Goal: Task Accomplishment & Management: Use online tool/utility

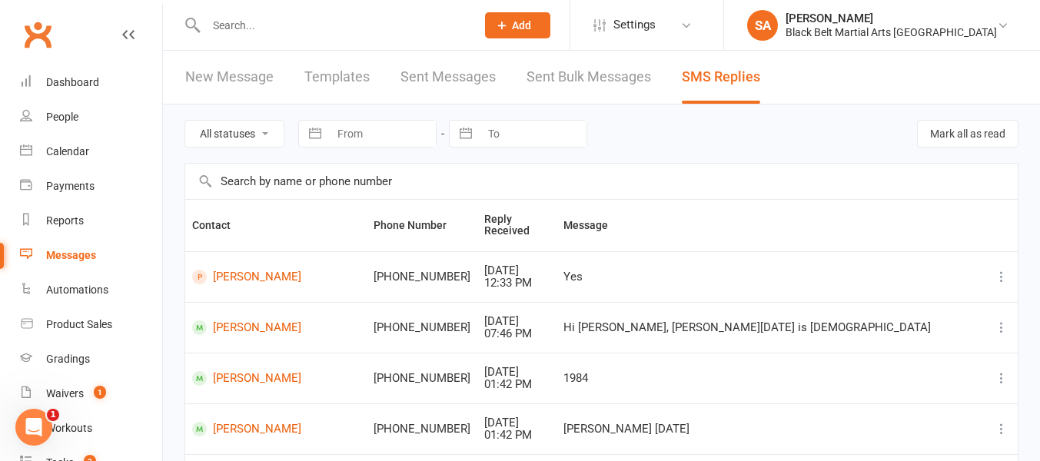
click at [219, 22] on input "text" at bounding box center [333, 26] width 264 height 22
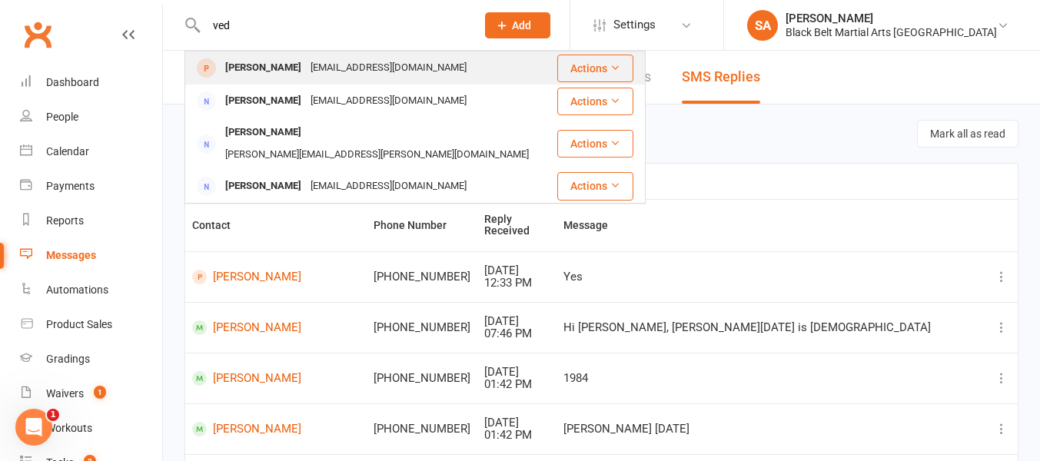
type input "ved"
click at [259, 64] on div "Ved Raval" at bounding box center [263, 68] width 85 height 22
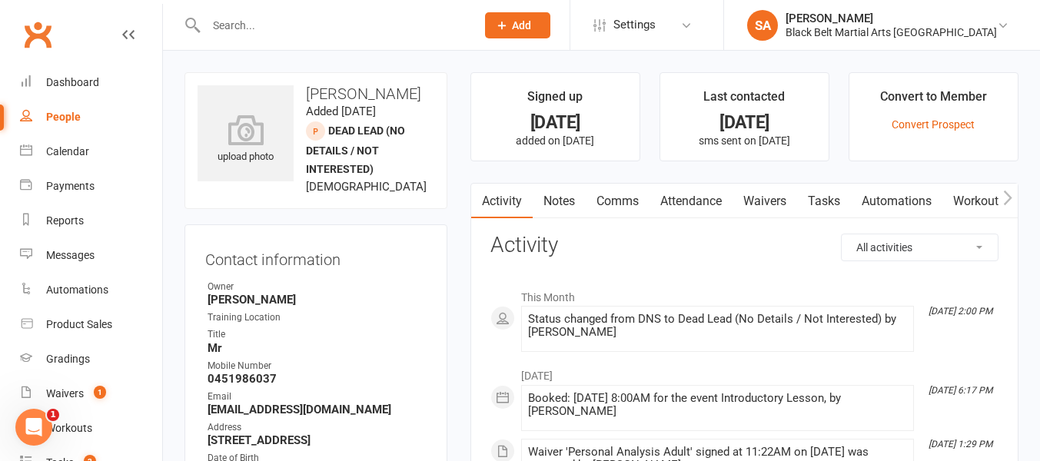
click at [679, 205] on link "Attendance" at bounding box center [690, 201] width 83 height 35
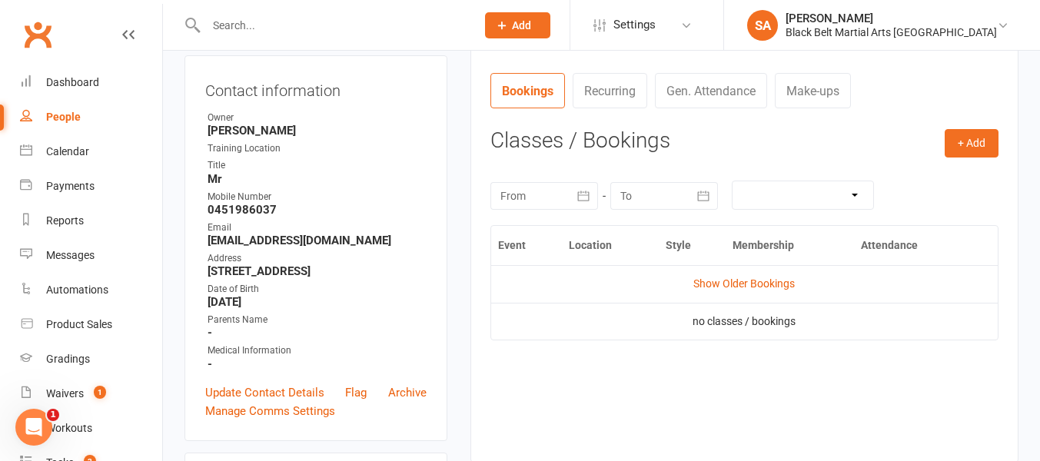
scroll to position [174, 0]
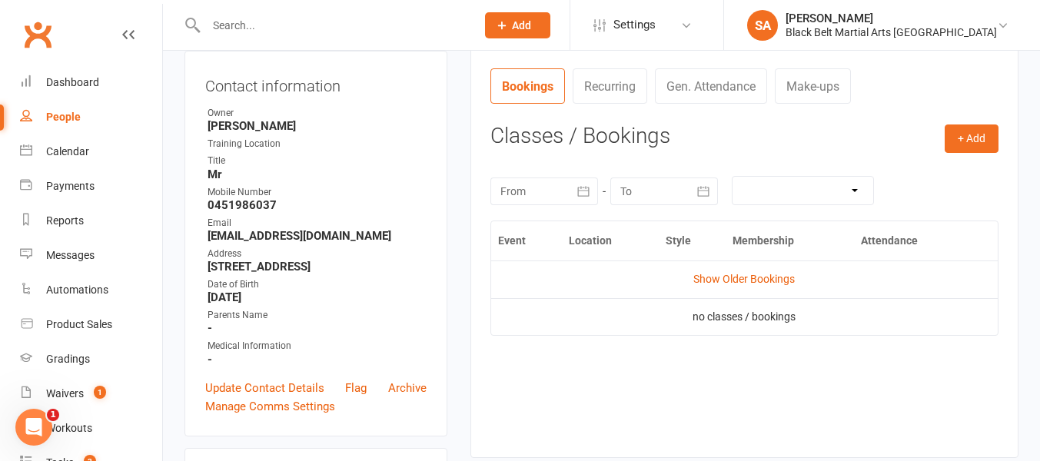
click at [582, 194] on icon "button" at bounding box center [583, 191] width 15 height 15
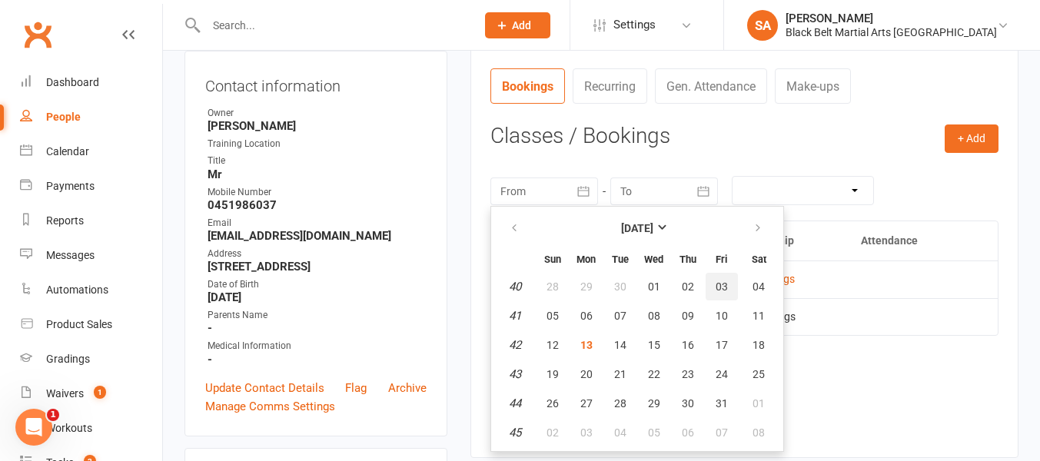
click at [721, 285] on span "03" at bounding box center [721, 286] width 12 height 12
type input "03 Oct 2025"
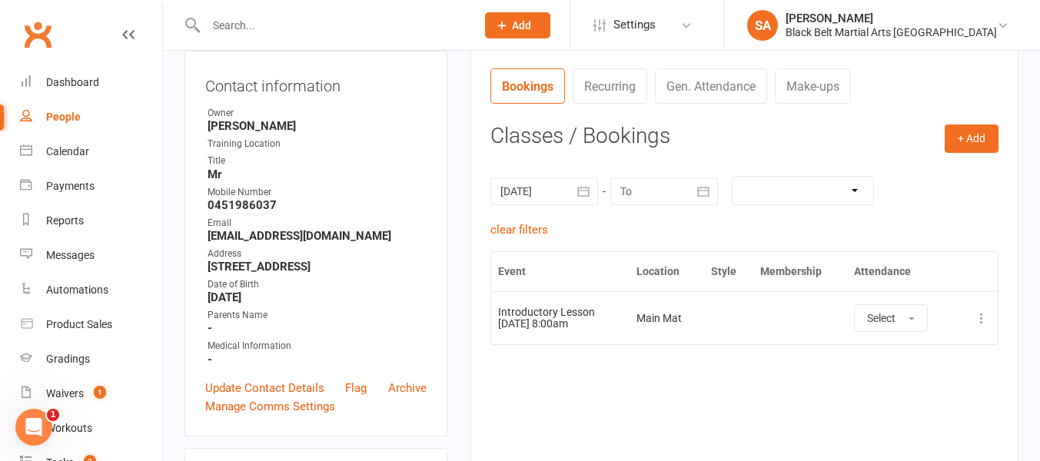
click at [649, 196] on div at bounding box center [664, 192] width 108 height 28
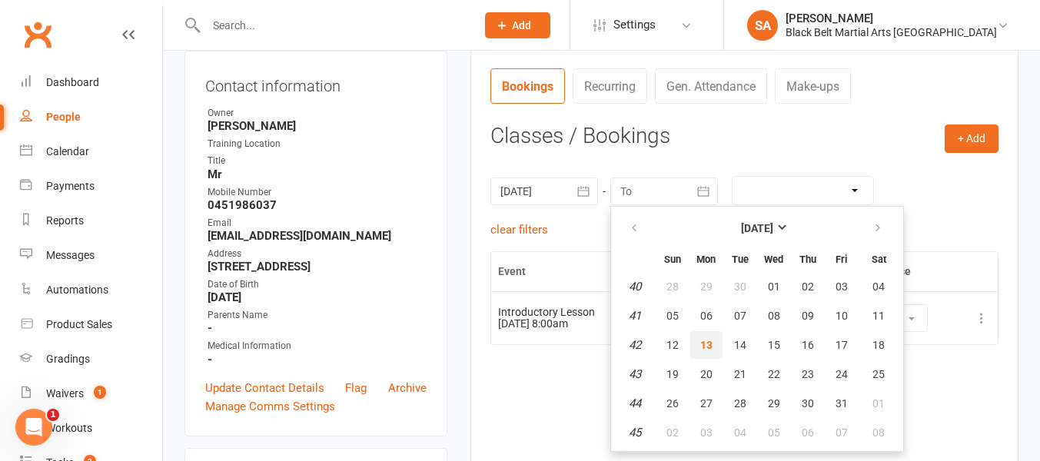
click at [704, 343] on span "13" at bounding box center [706, 345] width 12 height 12
type input "13 Oct 2025"
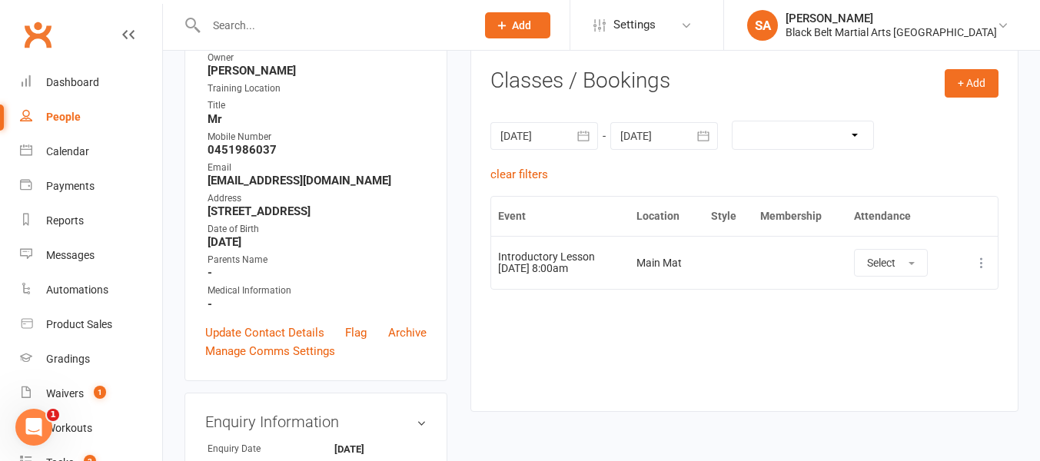
scroll to position [245, 0]
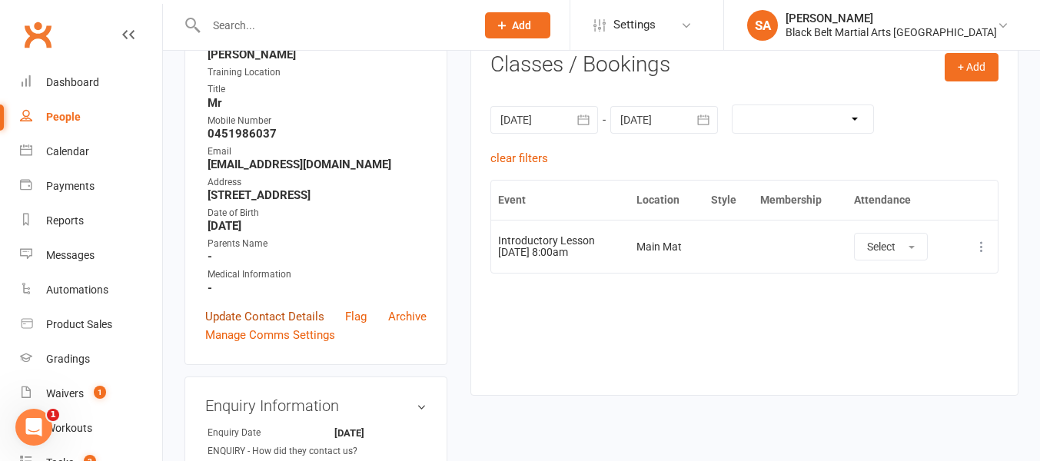
click at [308, 316] on link "Update Contact Details" at bounding box center [264, 316] width 119 height 18
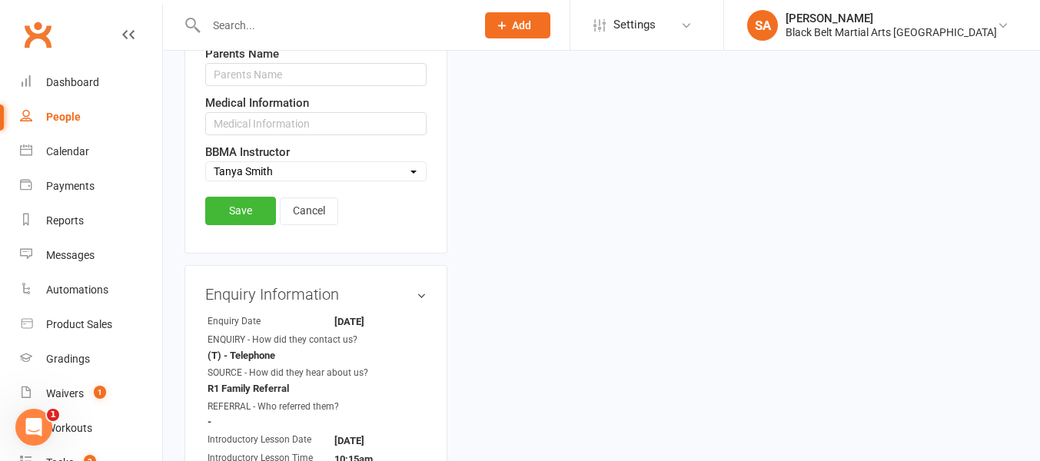
scroll to position [699, 0]
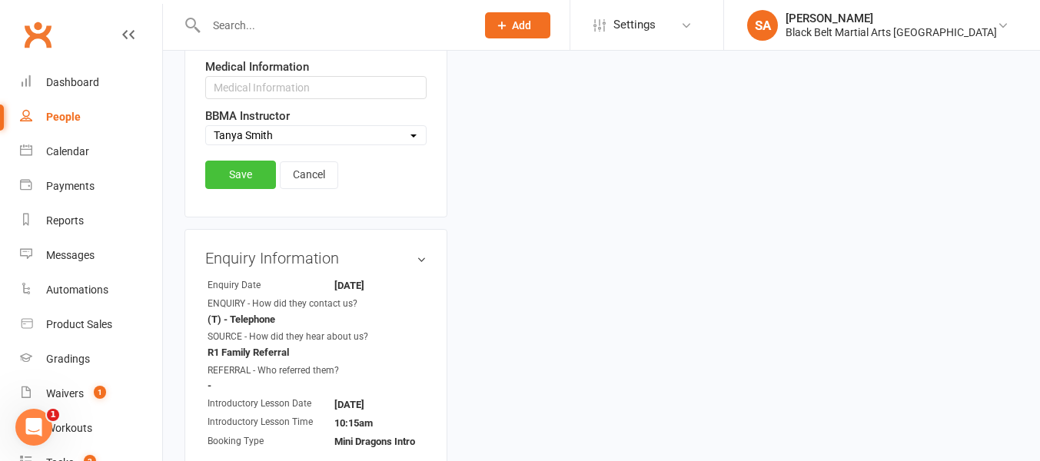
click at [237, 176] on link "Save" at bounding box center [240, 175] width 71 height 28
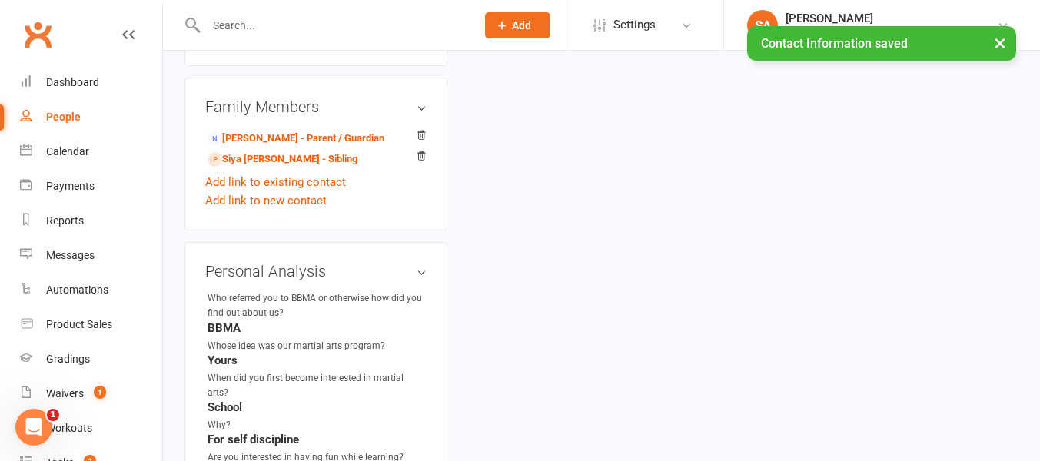
scroll to position [1191, 0]
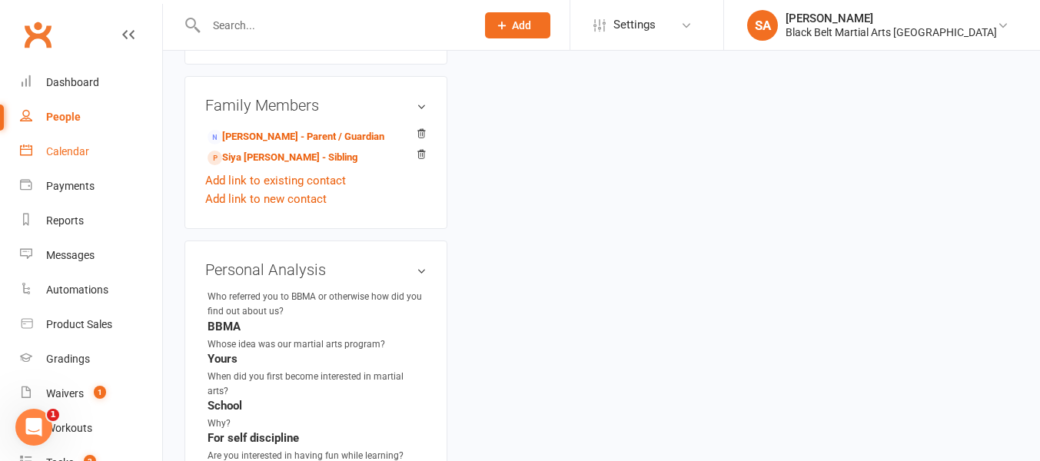
click at [63, 154] on div "Calendar" at bounding box center [67, 151] width 43 height 12
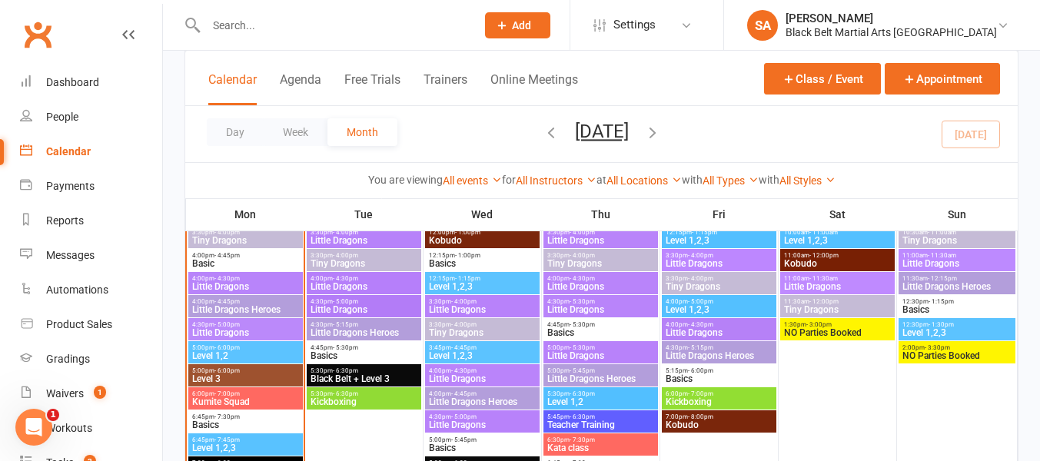
scroll to position [740, 0]
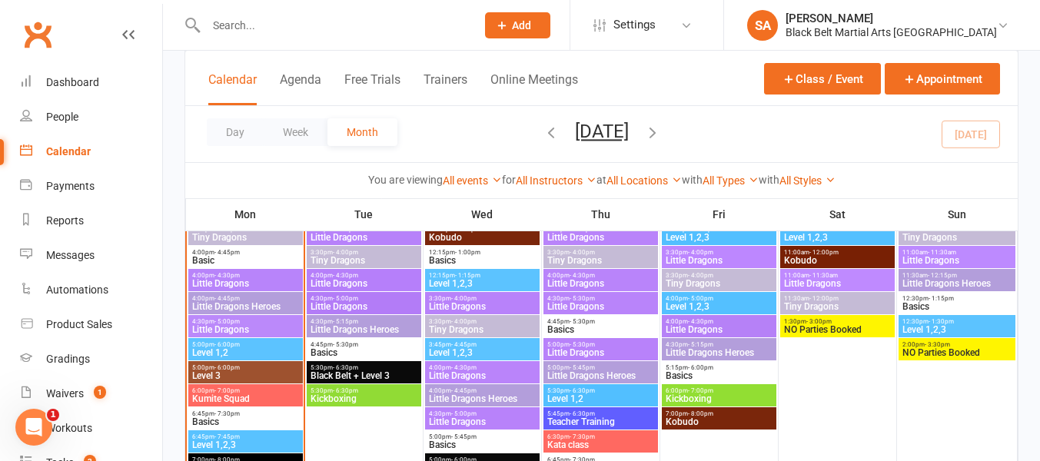
click at [265, 256] on span "Basic" at bounding box center [245, 260] width 108 height 9
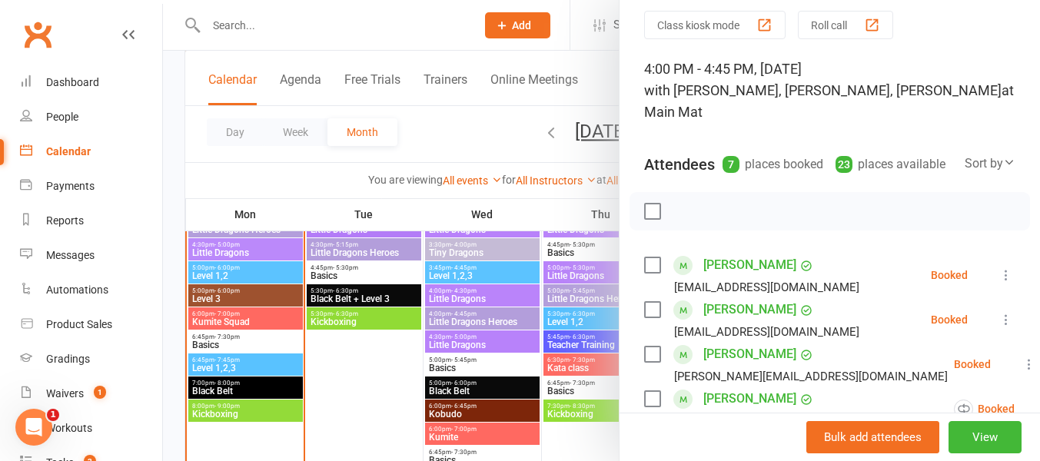
scroll to position [63, 0]
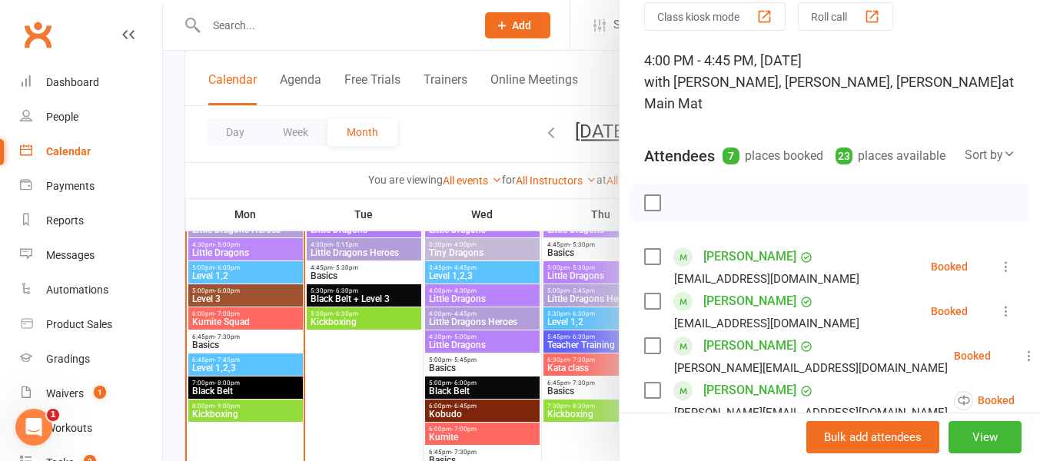
click at [653, 254] on label at bounding box center [651, 256] width 15 height 15
click at [644, 348] on label at bounding box center [651, 345] width 15 height 15
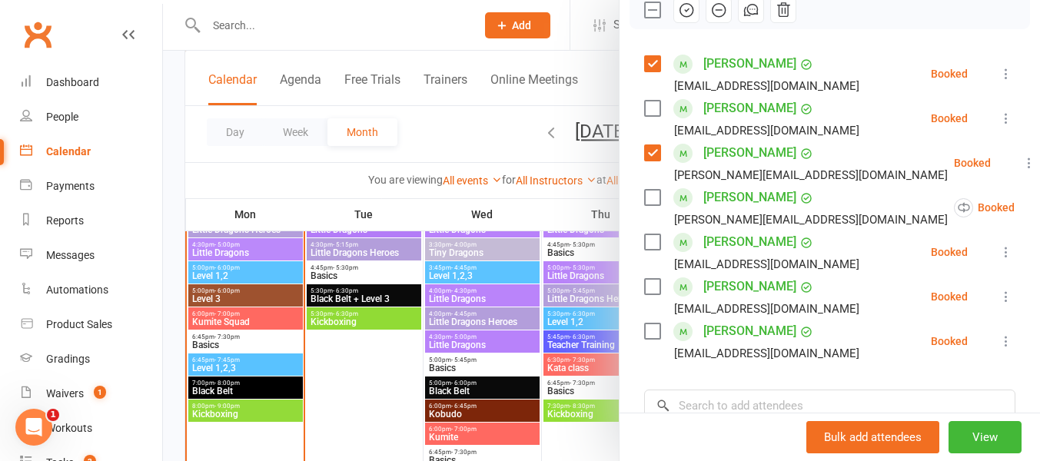
scroll to position [270, 0]
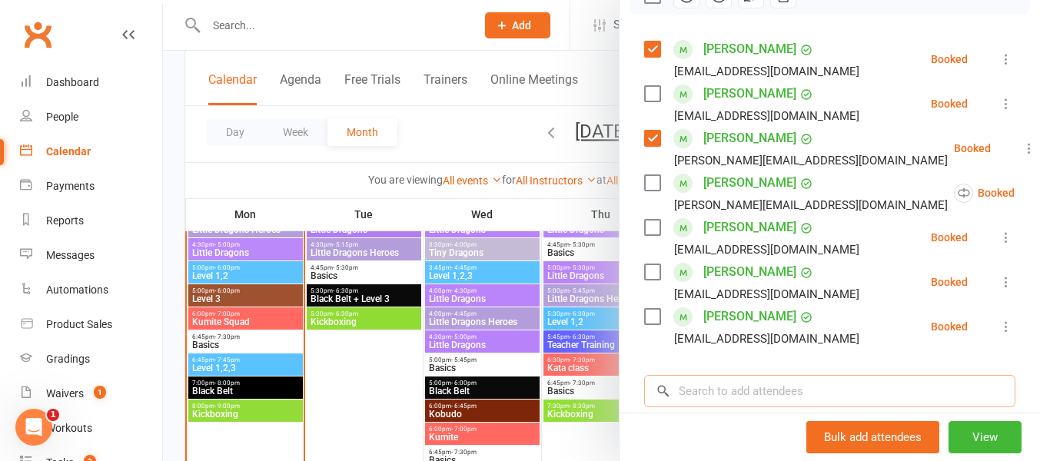
click at [695, 388] on input "search" at bounding box center [829, 391] width 371 height 32
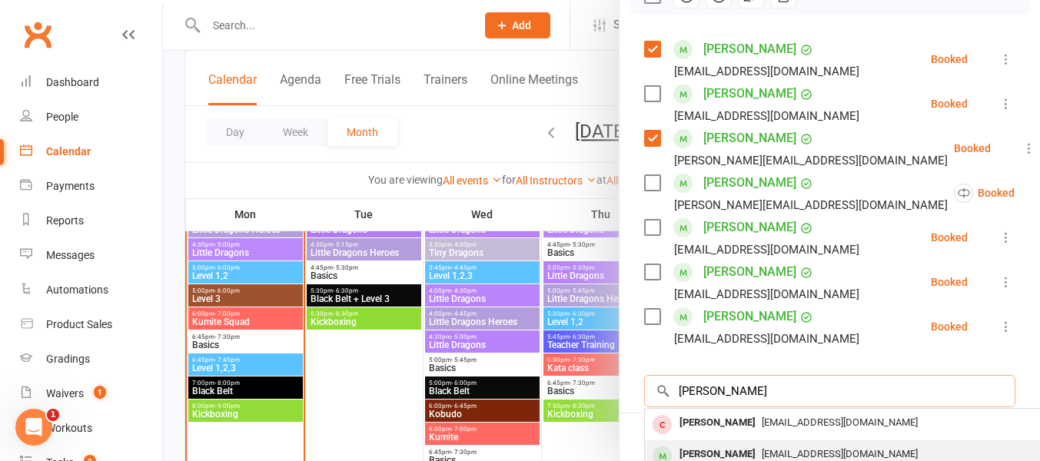
type input "roxan"
click at [714, 454] on div "Roxanne Carless" at bounding box center [717, 454] width 88 height 22
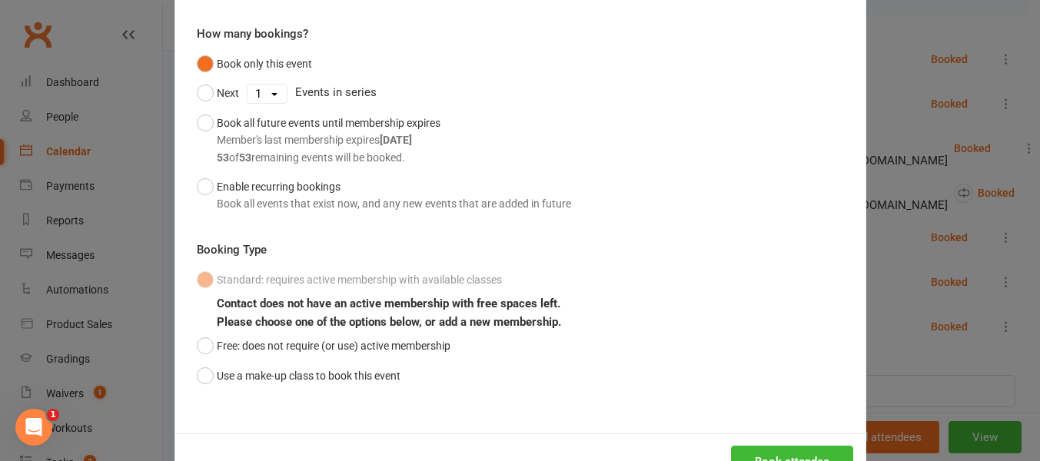
scroll to position [175, 0]
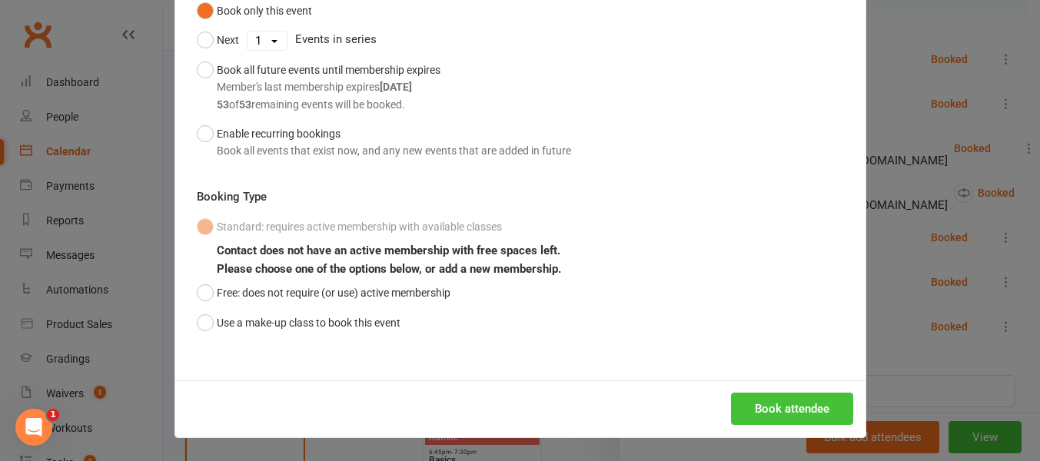
click at [787, 407] on button "Book attendee" at bounding box center [792, 409] width 122 height 32
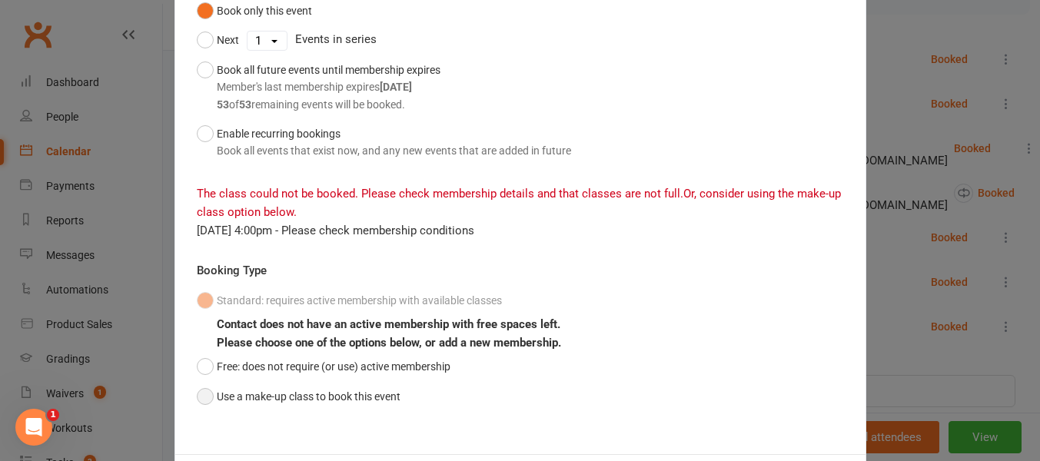
click at [208, 397] on button "Use a make-up class to book this event" at bounding box center [299, 396] width 204 height 29
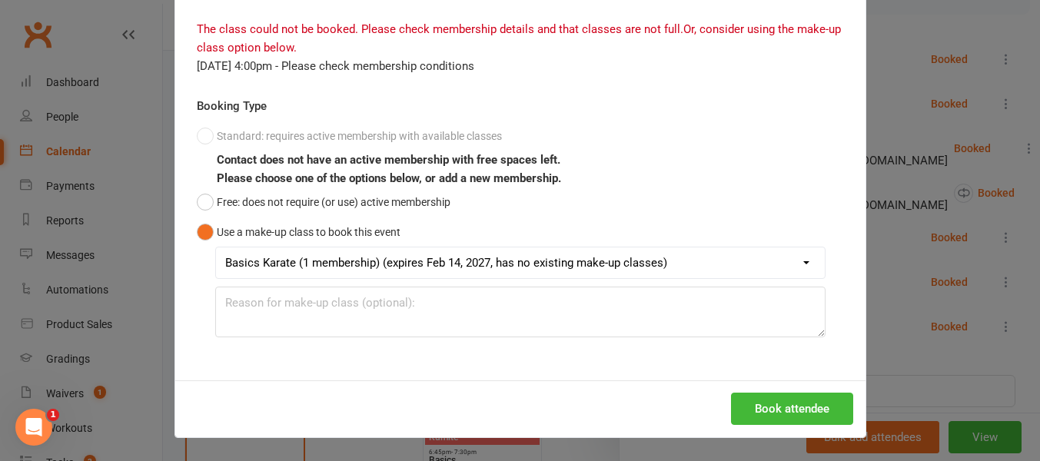
scroll to position [338, 0]
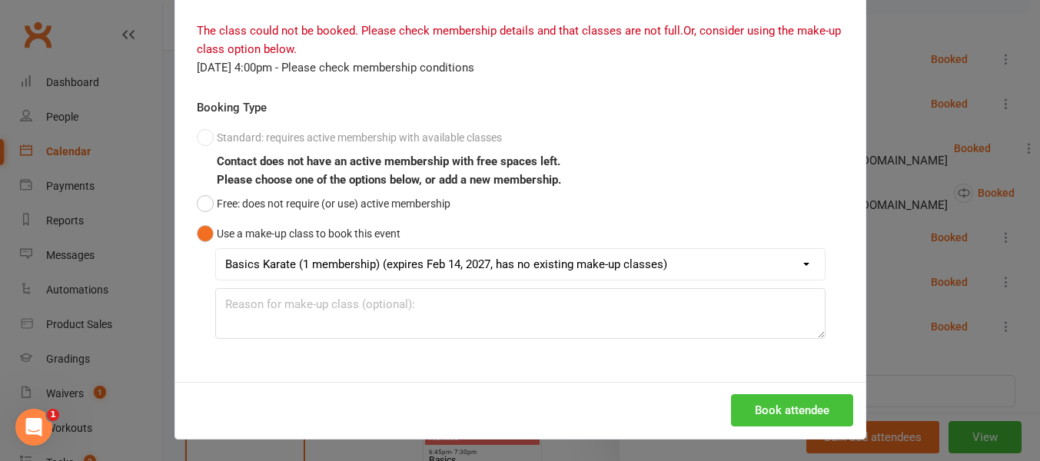
click at [784, 403] on button "Book attendee" at bounding box center [792, 410] width 122 height 32
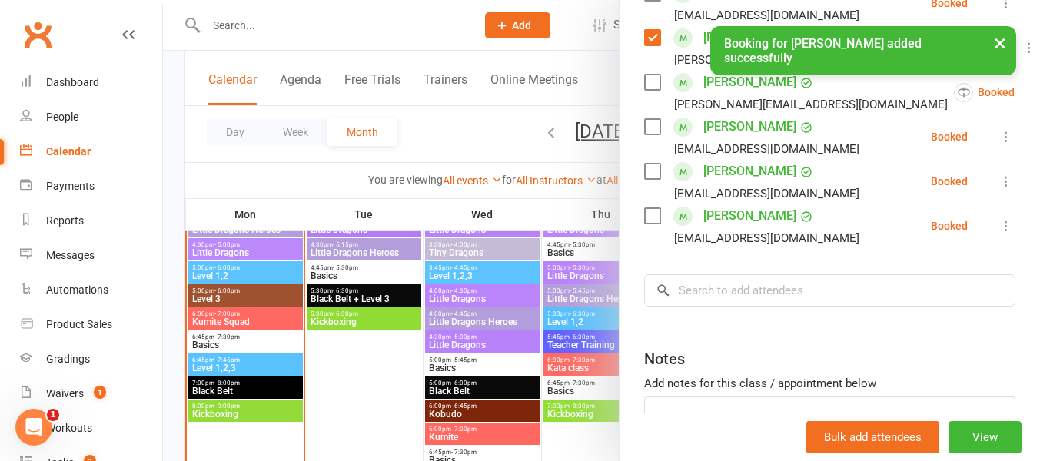
scroll to position [430, 0]
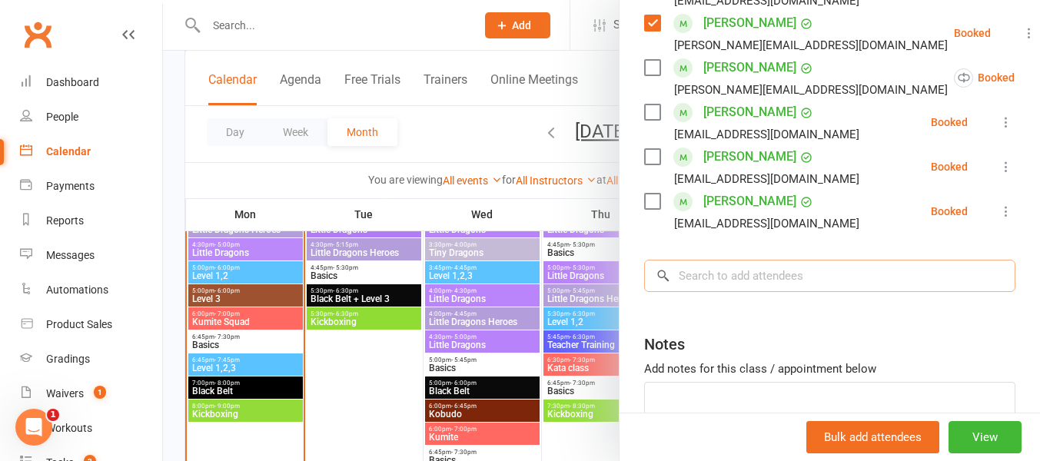
click at [708, 279] on input "search" at bounding box center [829, 276] width 371 height 32
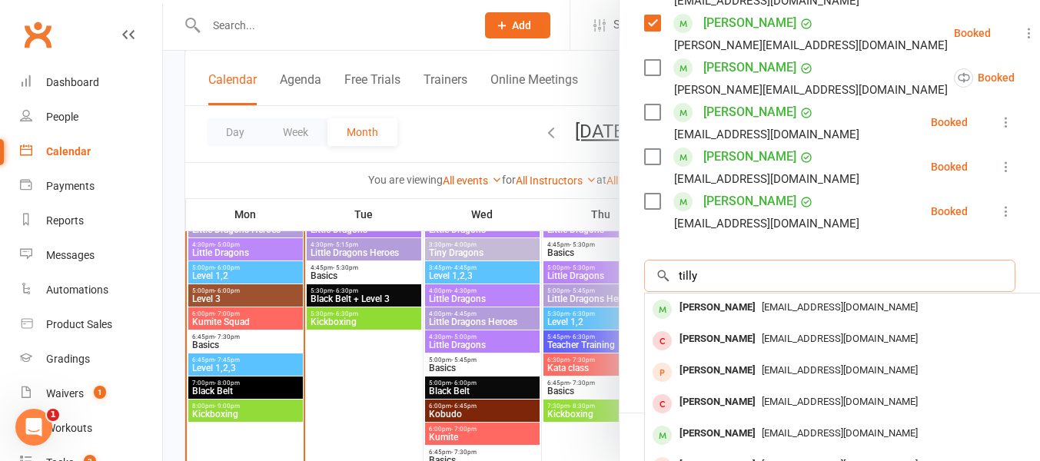
type input "tilly"
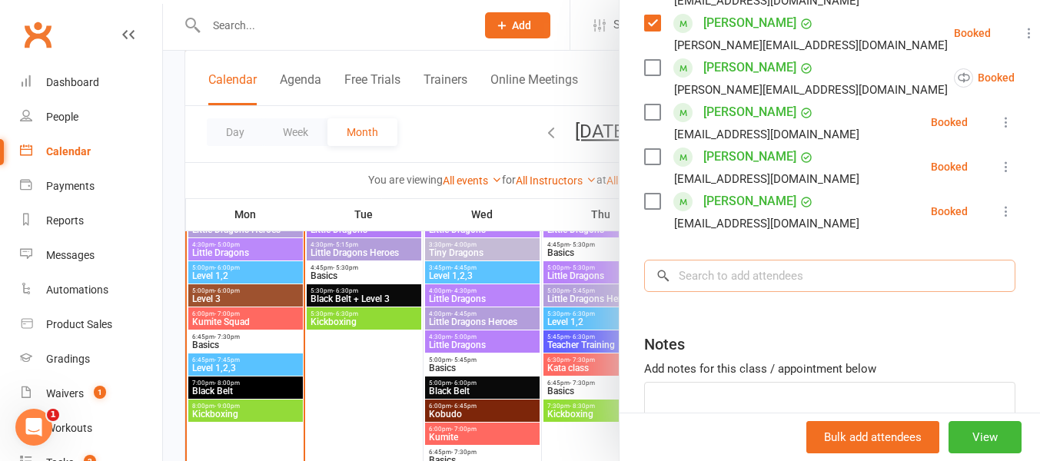
click at [701, 284] on input "search" at bounding box center [829, 276] width 371 height 32
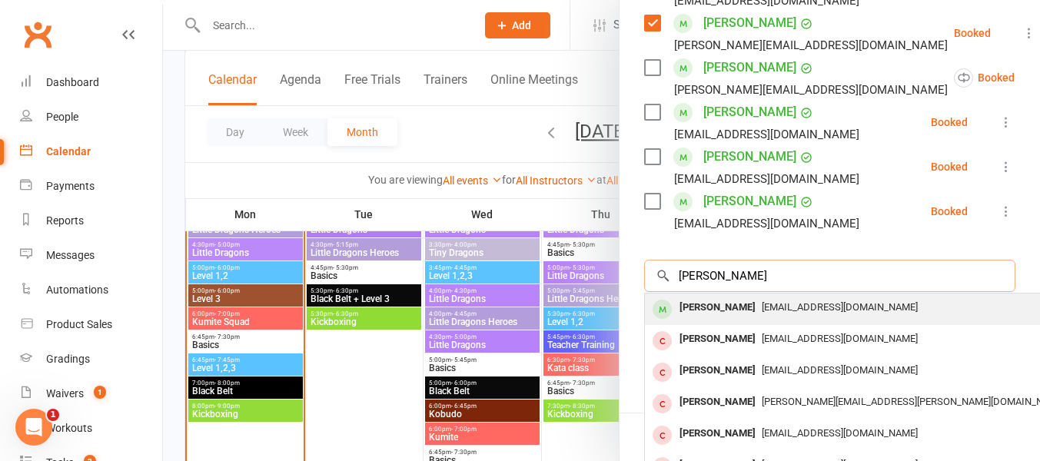
type input "matilda thomps"
click at [723, 313] on div "Matilda Thomsen" at bounding box center [717, 308] width 88 height 22
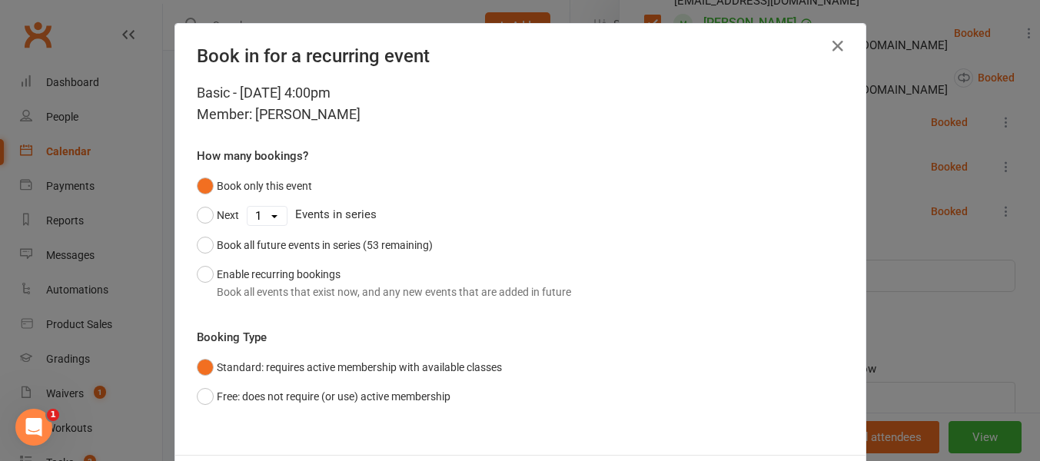
scroll to position [75, 0]
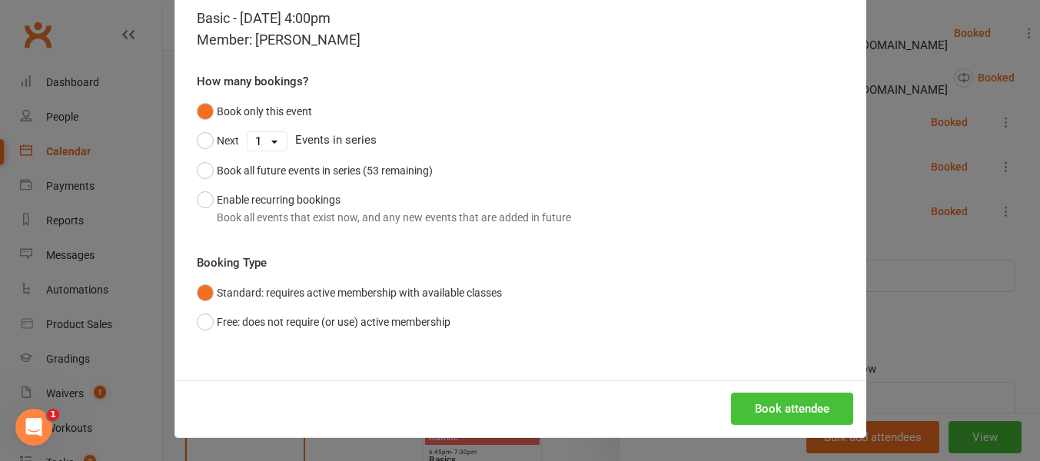
click at [752, 403] on button "Book attendee" at bounding box center [792, 409] width 122 height 32
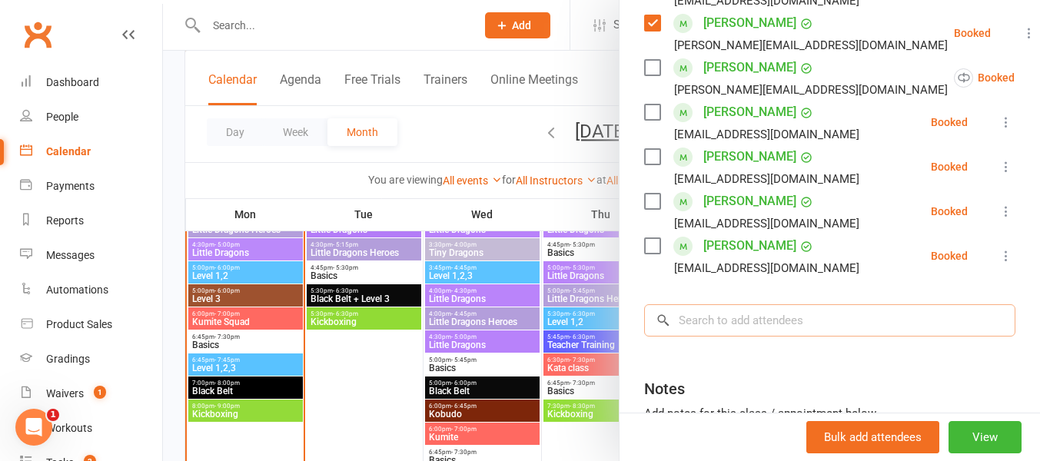
click at [702, 327] on input "search" at bounding box center [829, 320] width 371 height 32
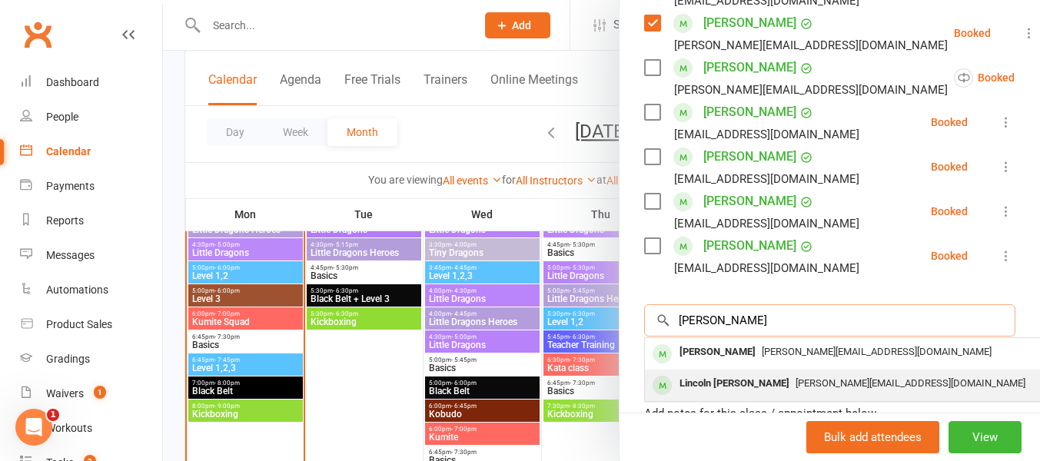
type input "krapf"
click at [705, 387] on div "Lincoln Krapf" at bounding box center [734, 384] width 122 height 22
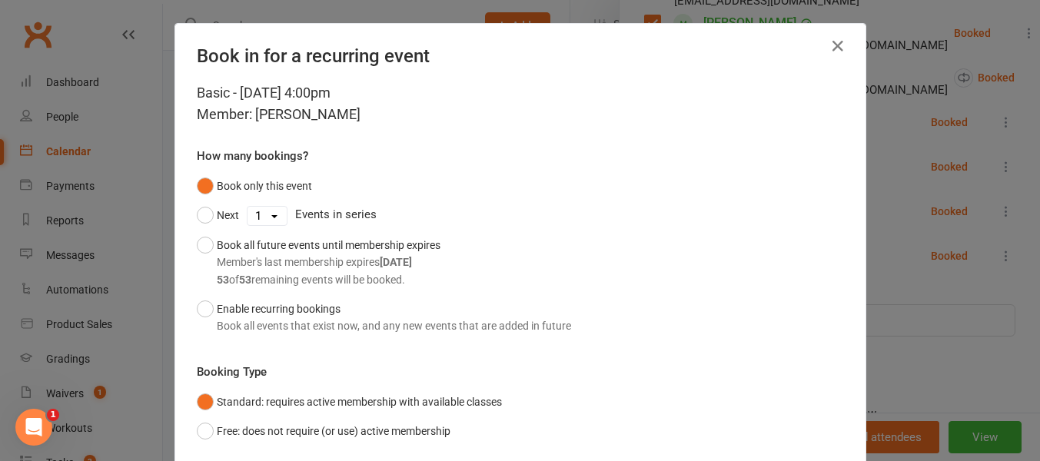
scroll to position [108, 0]
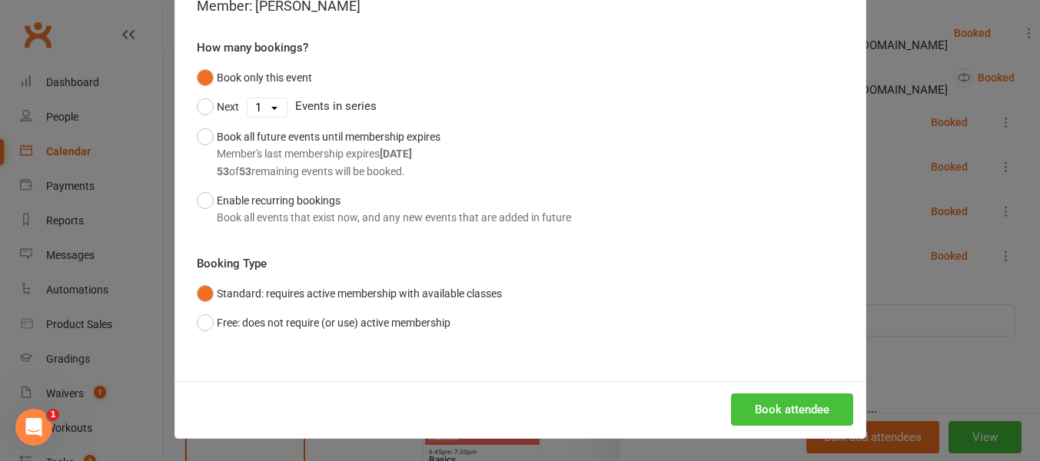
click at [775, 407] on button "Book attendee" at bounding box center [792, 409] width 122 height 32
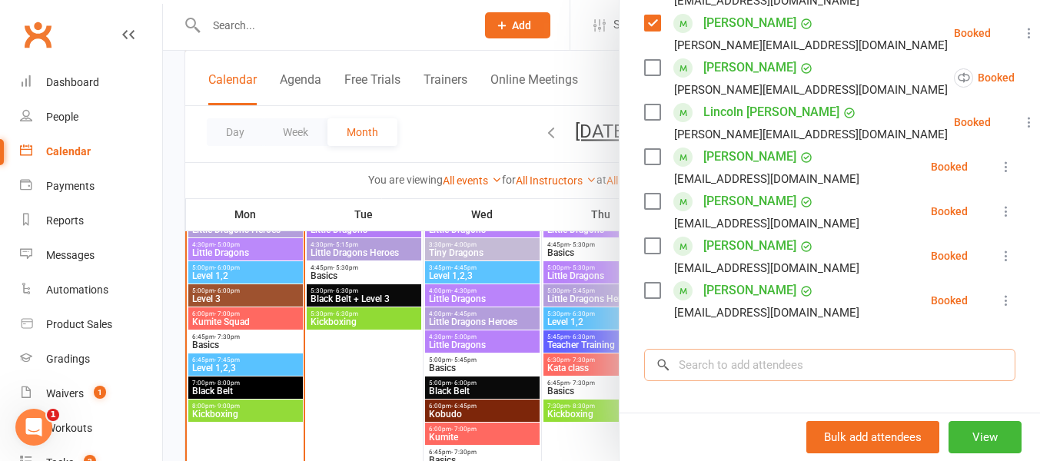
click at [693, 373] on input "search" at bounding box center [829, 365] width 371 height 32
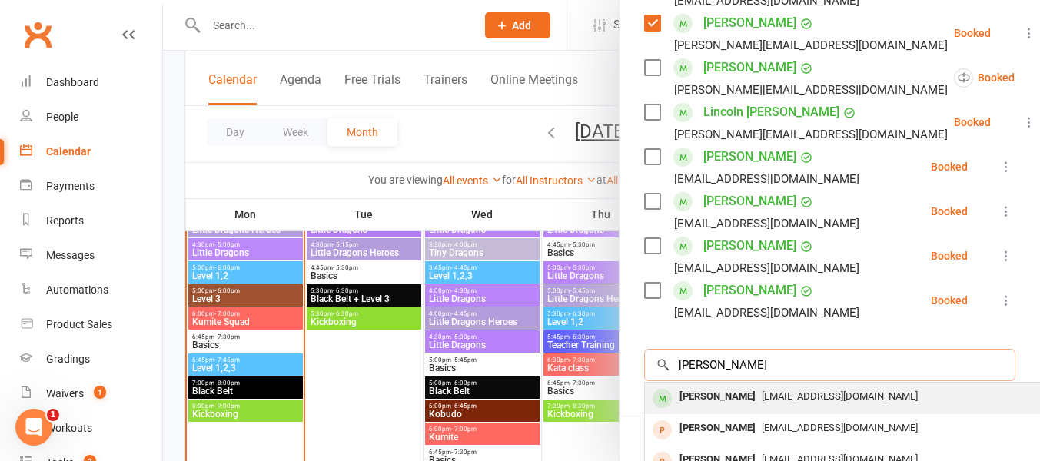
type input "percy"
click at [712, 400] on div "Percy Palmer" at bounding box center [717, 397] width 88 height 22
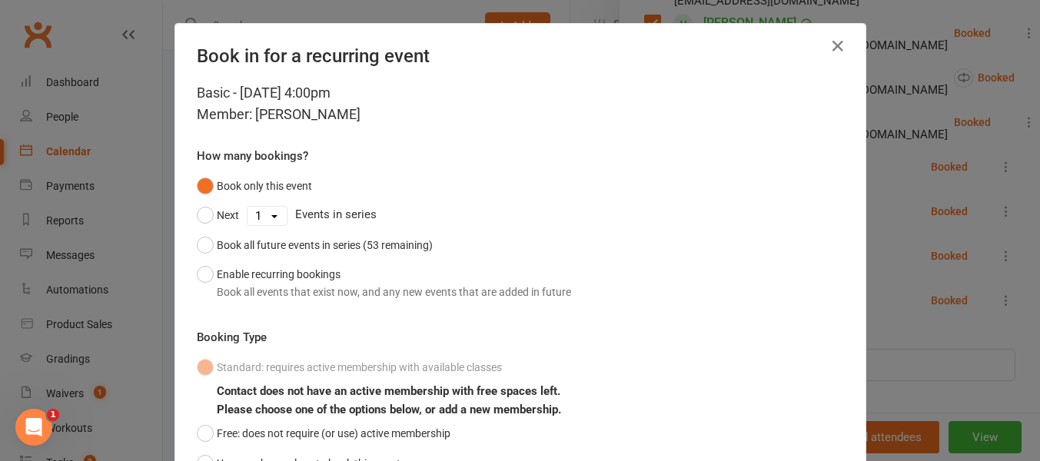
scroll to position [141, 0]
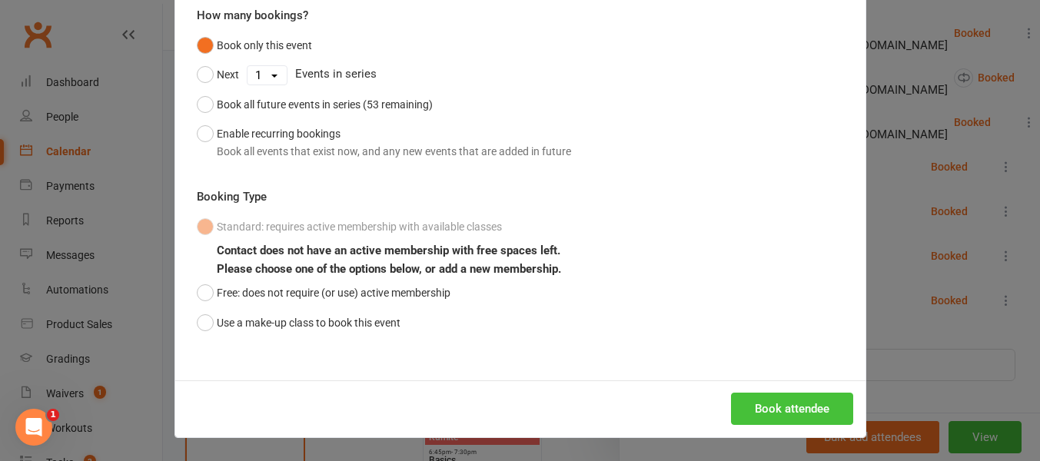
click at [763, 419] on button "Book attendee" at bounding box center [792, 409] width 122 height 32
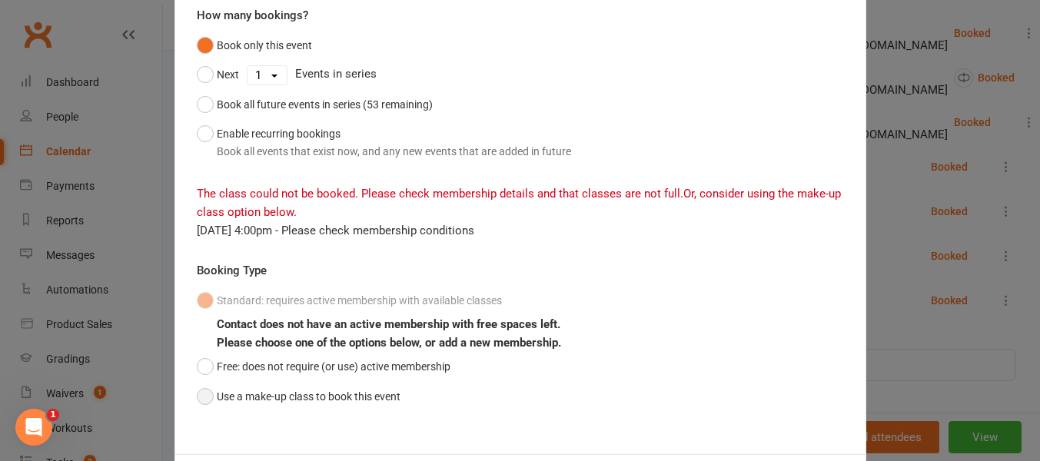
click at [203, 388] on button "Use a make-up class to book this event" at bounding box center [299, 396] width 204 height 29
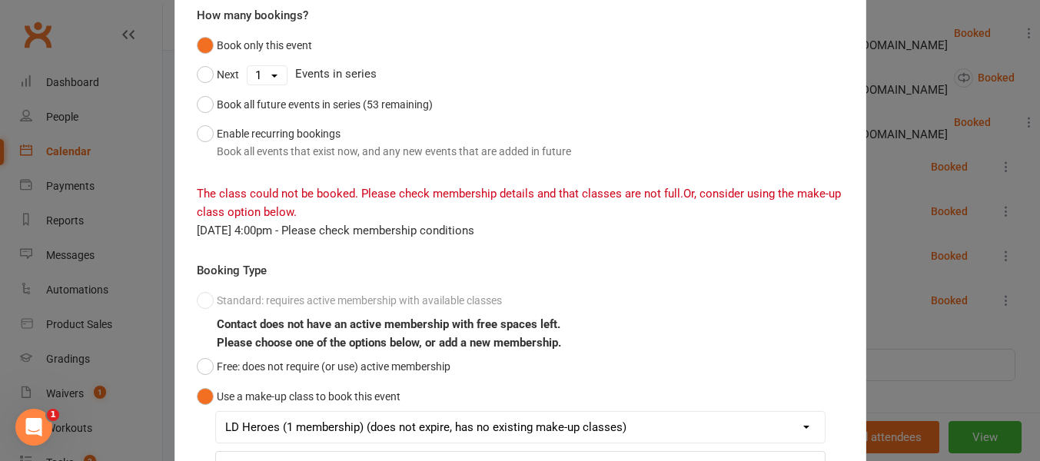
scroll to position [305, 0]
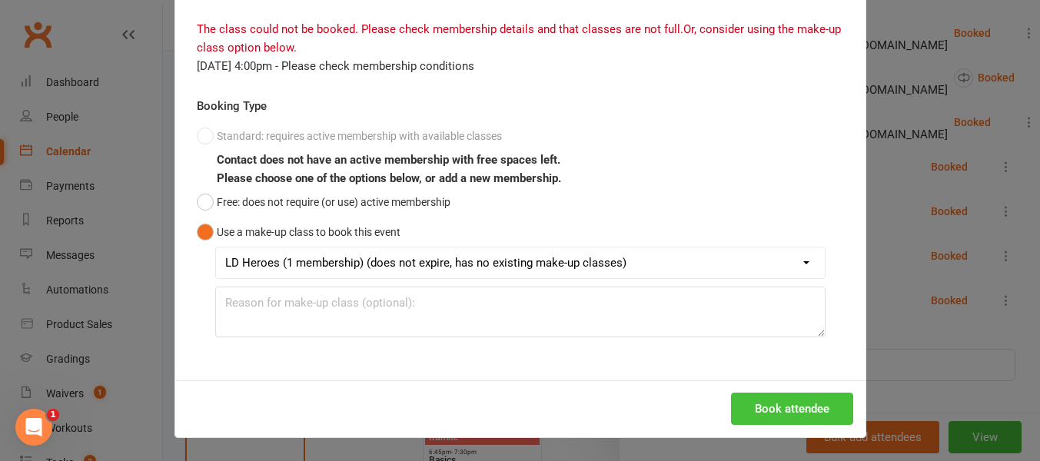
click at [738, 403] on button "Book attendee" at bounding box center [792, 409] width 122 height 32
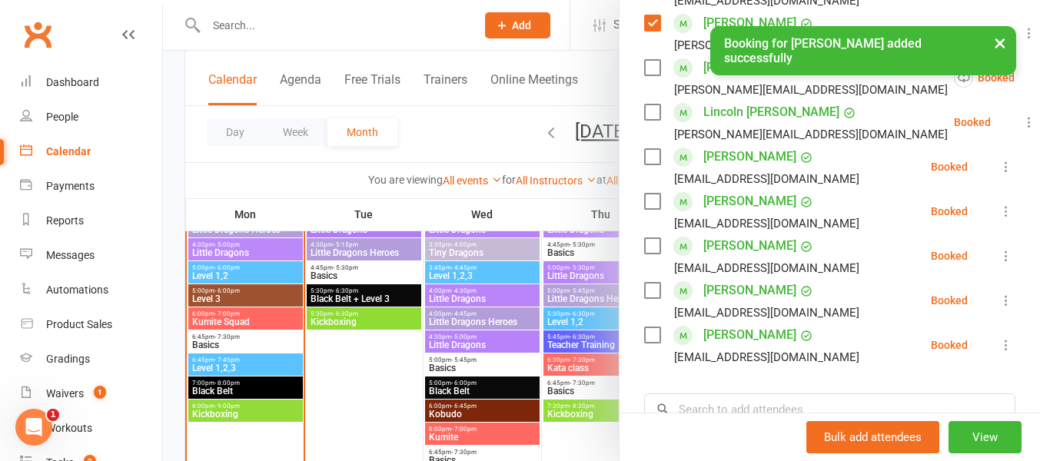
click at [654, 292] on label at bounding box center [651, 290] width 15 height 15
click at [649, 153] on label at bounding box center [651, 156] width 15 height 15
click at [653, 111] on label at bounding box center [651, 112] width 15 height 15
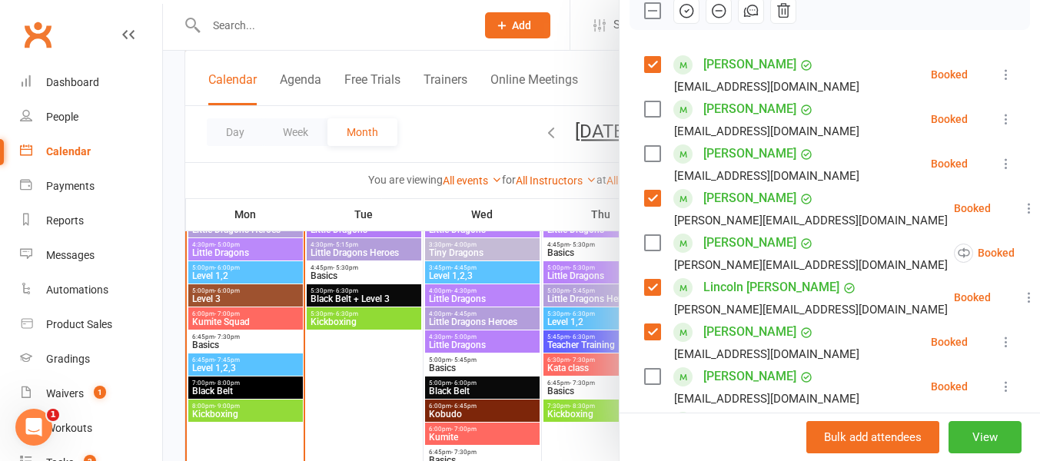
scroll to position [242, 0]
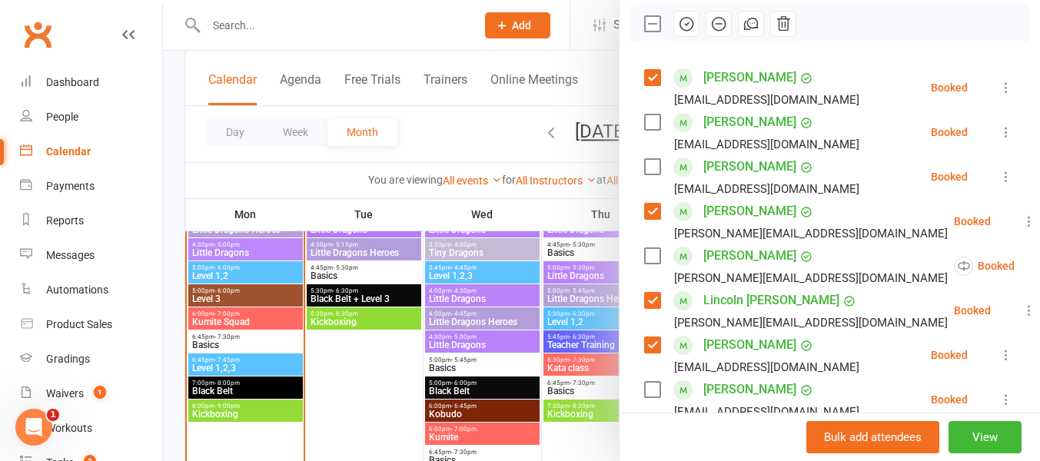
click at [647, 121] on label at bounding box center [651, 122] width 15 height 15
click at [653, 392] on label at bounding box center [651, 389] width 15 height 15
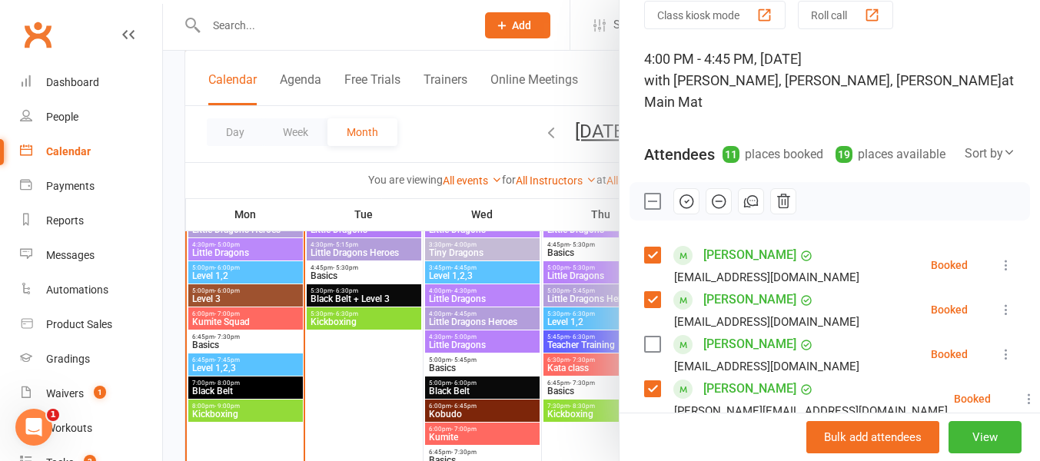
scroll to position [0, 0]
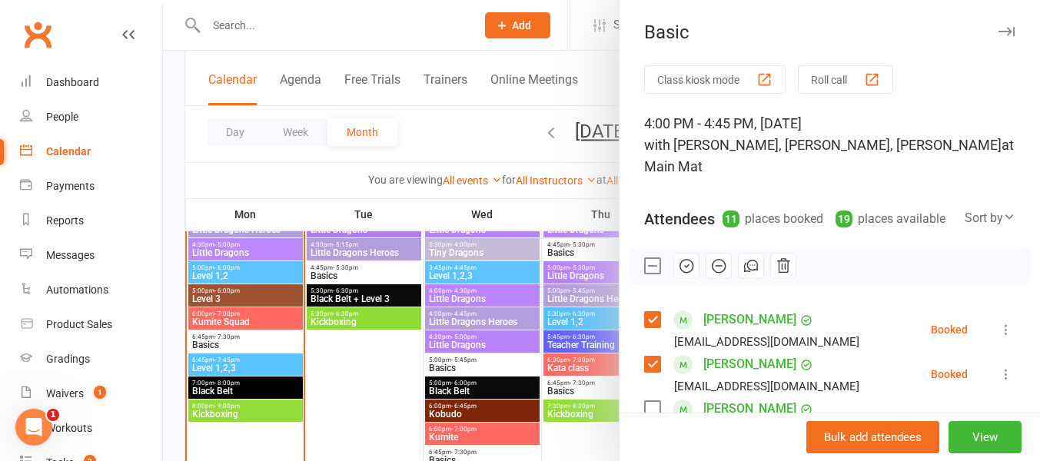
click at [687, 257] on icon "button" at bounding box center [686, 265] width 17 height 17
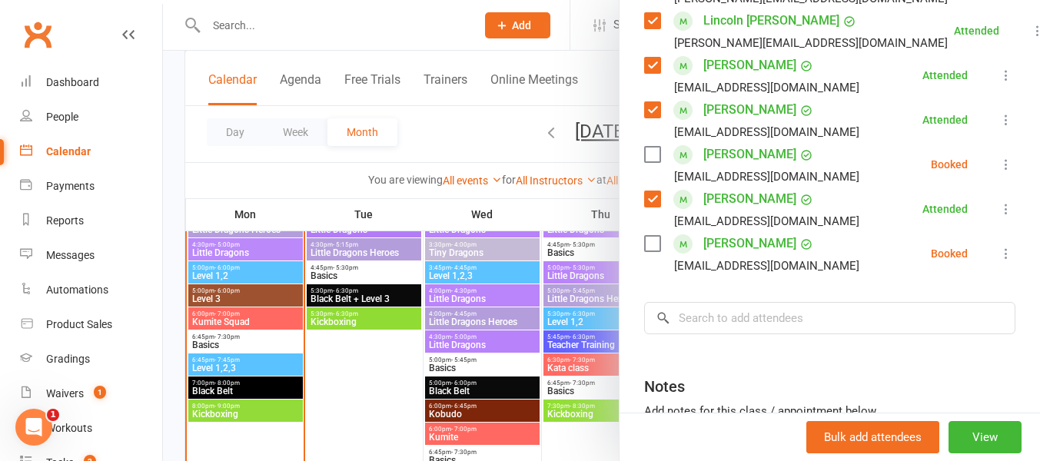
scroll to position [525, 0]
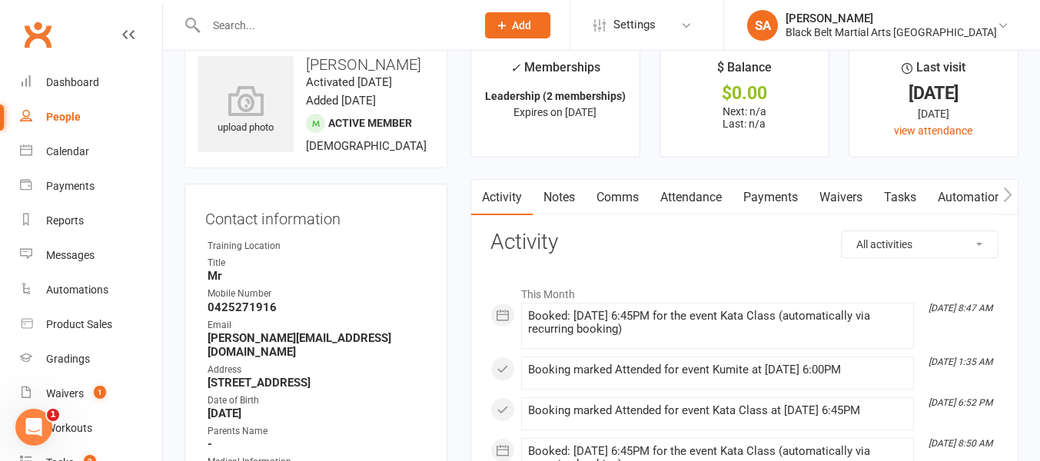
click at [220, 26] on input "text" at bounding box center [333, 26] width 264 height 22
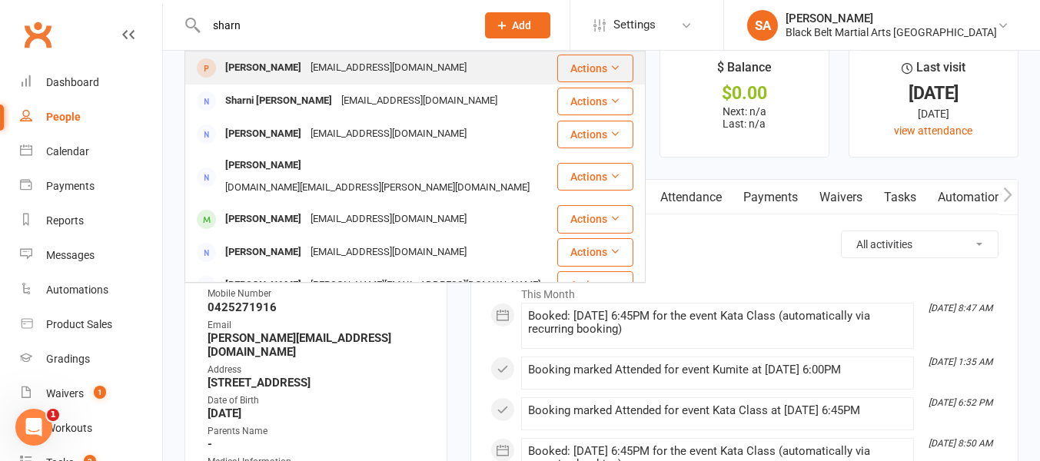
type input "sharn"
click at [259, 68] on div "[PERSON_NAME]" at bounding box center [263, 68] width 85 height 22
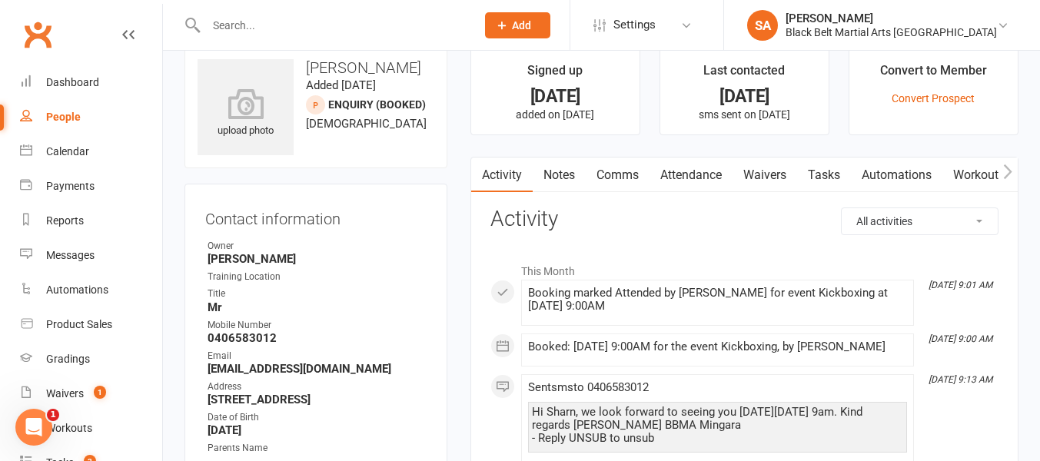
scroll to position [27, 0]
click at [600, 180] on link "Comms" at bounding box center [618, 174] width 64 height 35
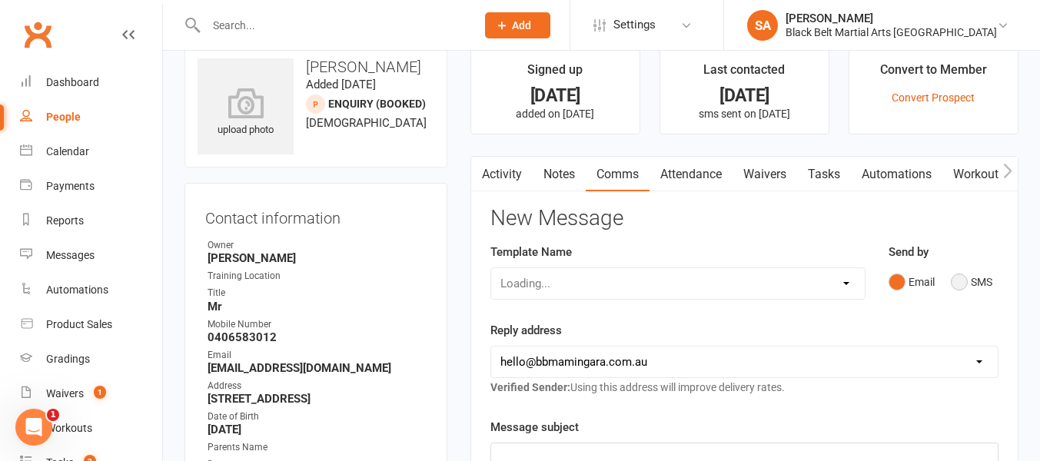
click at [956, 279] on button "SMS" at bounding box center [971, 281] width 41 height 29
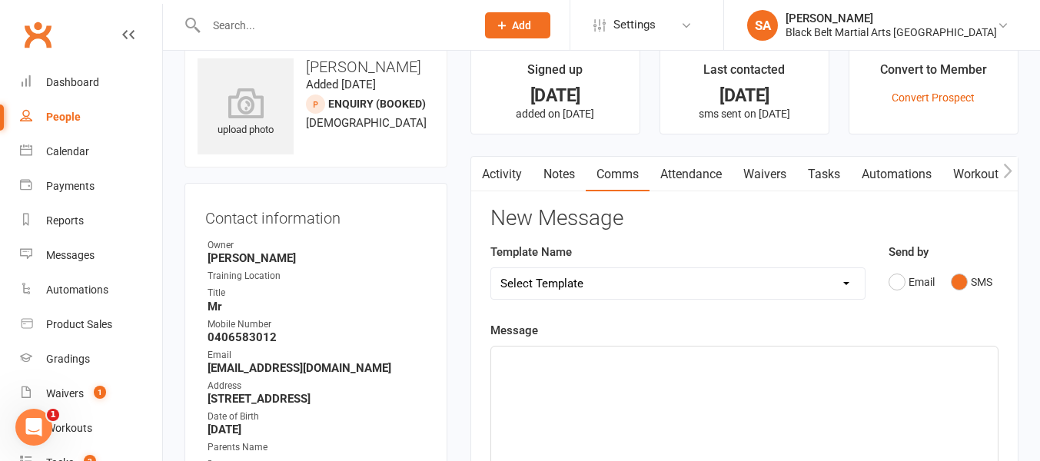
click at [544, 370] on div "﻿" at bounding box center [744, 462] width 506 height 231
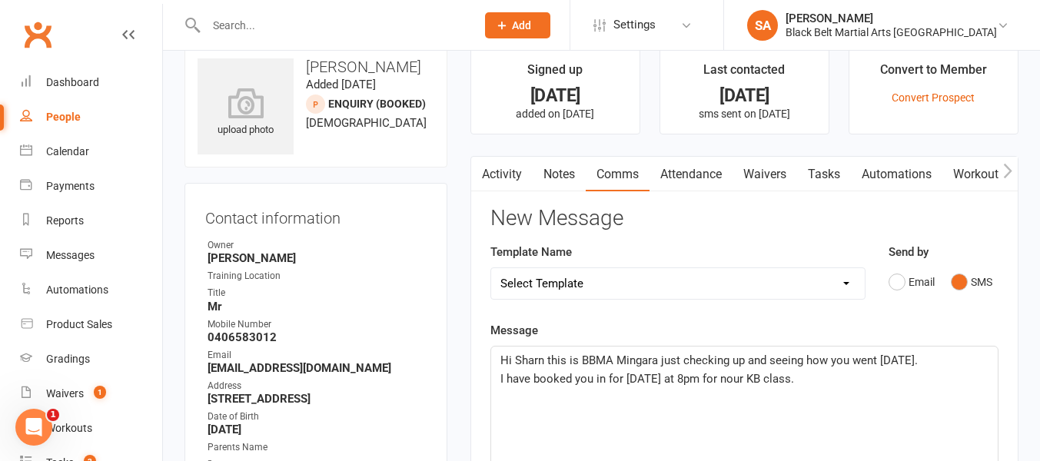
click at [544, 370] on p "I have booked you in for [DATE] at 8pm for nour KB class." at bounding box center [744, 379] width 488 height 18
click at [771, 379] on span "I have booked you in for [DATE] at 8pm for nour KB class." at bounding box center [647, 379] width 294 height 14
click at [845, 378] on p "I have booked you in for [DATE] at 8pm for our KB class." at bounding box center [744, 379] width 488 height 18
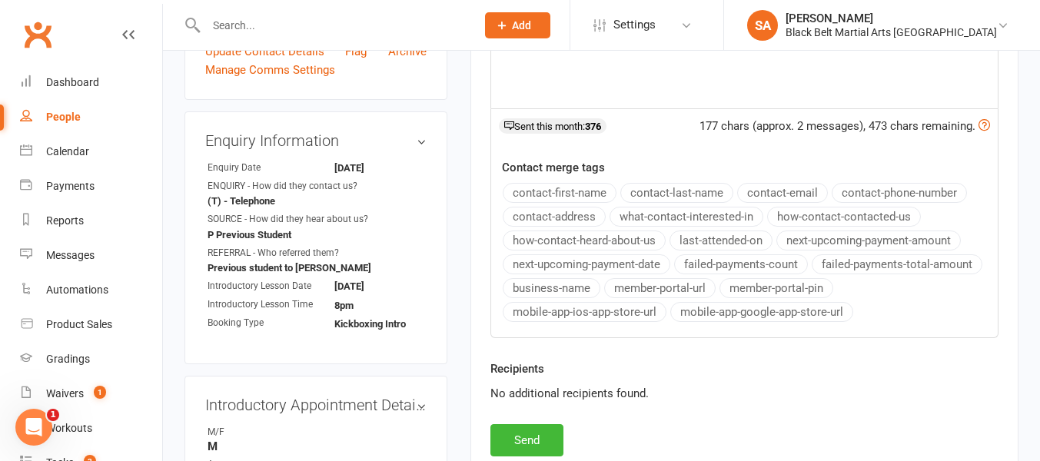
scroll to position [481, 0]
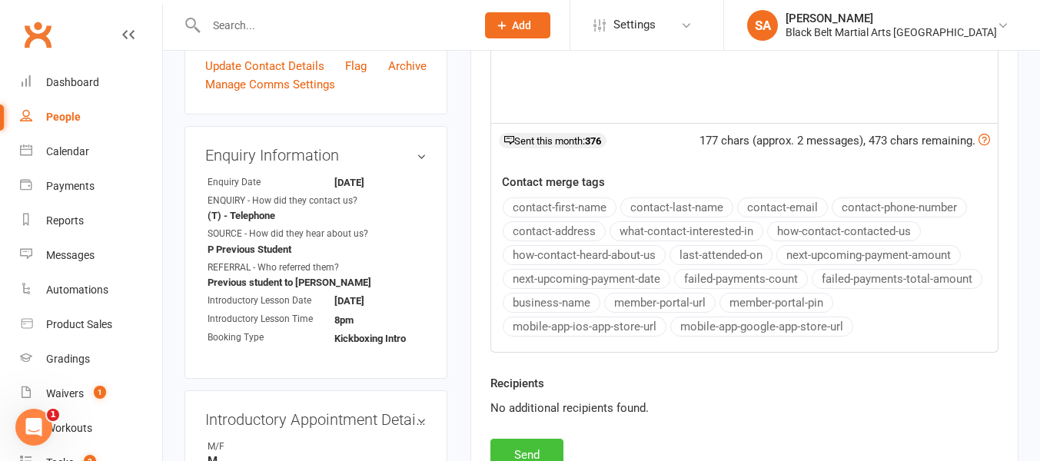
click at [518, 454] on button "Send" at bounding box center [526, 455] width 73 height 32
